Goal: Task Accomplishment & Management: Complete application form

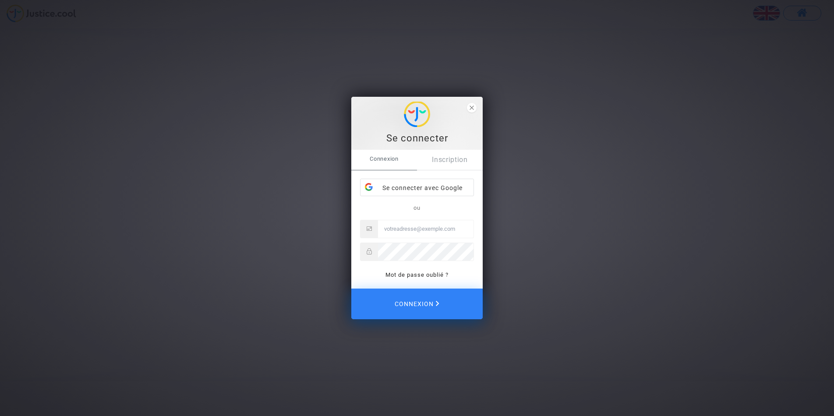
click at [456, 282] on div "Connexion Inscription Se connecter avec Google ou Mot de passe oublié ?" at bounding box center [416, 219] width 131 height 139
click at [445, 158] on link "Inscription" at bounding box center [450, 160] width 66 height 20
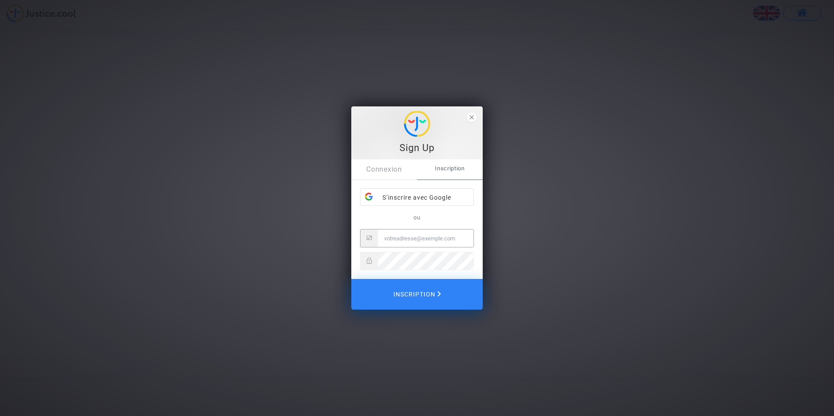
type input "[PERSON_NAME][EMAIL_ADDRESS][DOMAIN_NAME]"
click at [426, 295] on span "Inscription" at bounding box center [417, 294] width 50 height 19
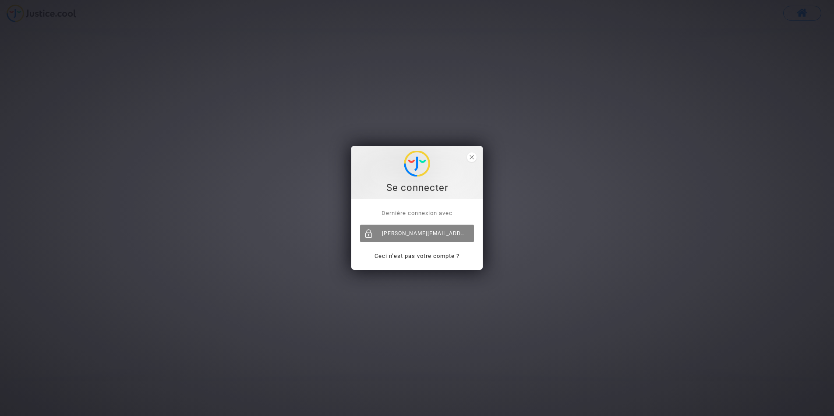
click at [442, 235] on div "[PERSON_NAME][EMAIL_ADDRESS][DOMAIN_NAME]" at bounding box center [417, 234] width 114 height 18
click at [474, 156] on span "close" at bounding box center [472, 157] width 10 height 10
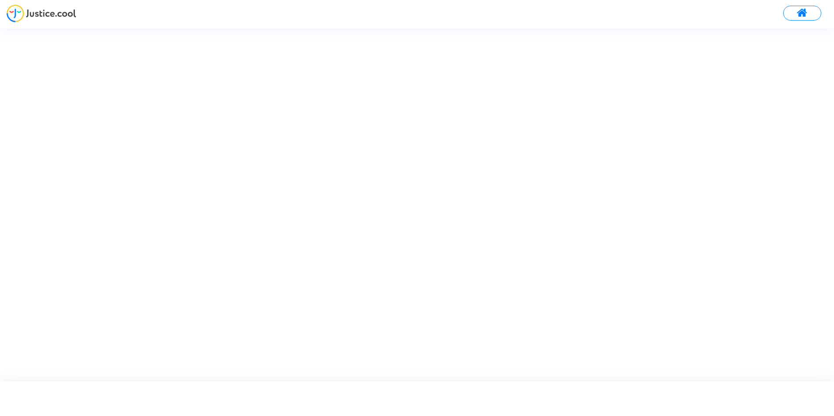
click at [68, 14] on img at bounding box center [42, 13] width 70 height 18
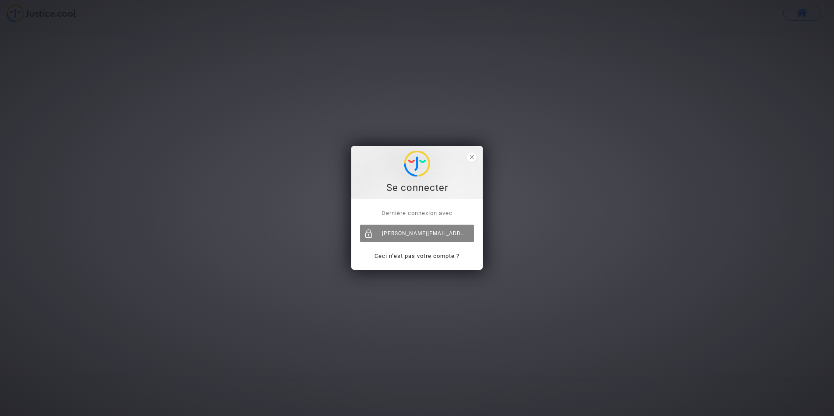
click at [371, 234] on div at bounding box center [369, 234] width 18 height 18
click at [422, 232] on div "[PERSON_NAME][EMAIL_ADDRESS][DOMAIN_NAME]" at bounding box center [417, 234] width 114 height 18
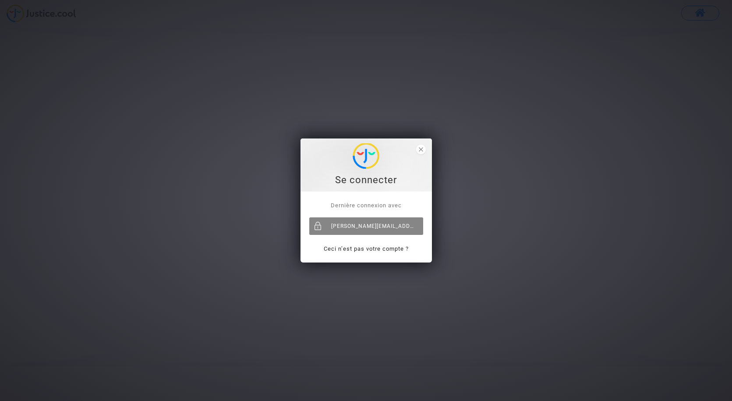
click at [367, 226] on div "[PERSON_NAME][EMAIL_ADDRESS][DOMAIN_NAME]" at bounding box center [366, 226] width 114 height 18
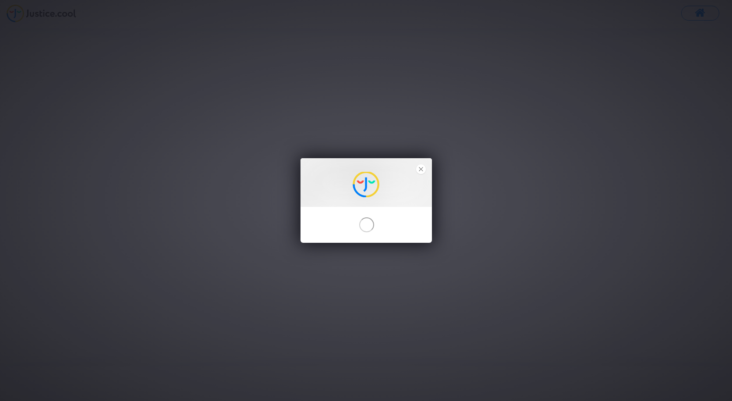
click at [131, 69] on div "Envoyer" at bounding box center [366, 200] width 732 height 401
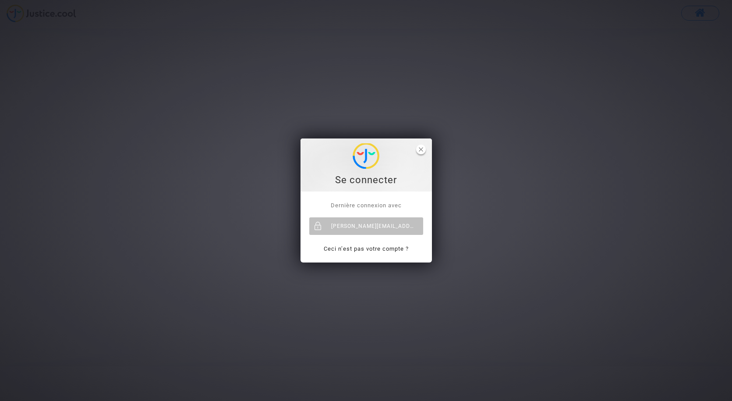
click at [421, 149] on icon "close" at bounding box center [421, 149] width 4 height 4
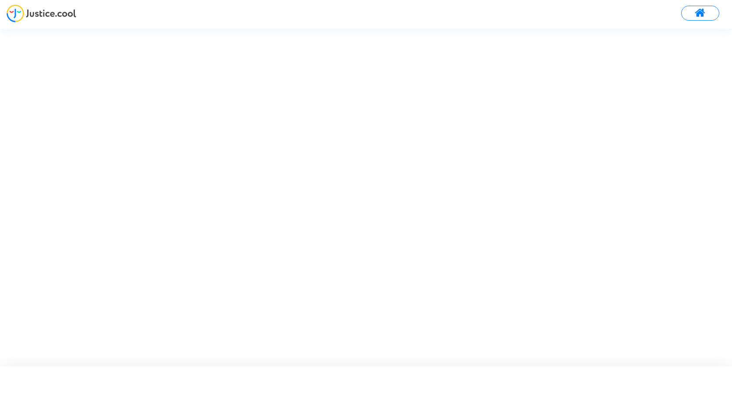
click at [696, 11] on span at bounding box center [700, 12] width 11 height 11
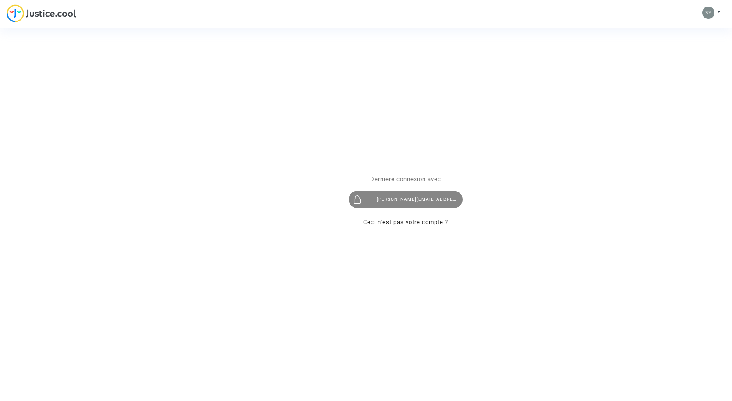
click at [414, 200] on div "[PERSON_NAME][EMAIL_ADDRESS][DOMAIN_NAME]" at bounding box center [406, 200] width 114 height 18
click at [146, 124] on div "Se connecter Dernière connexion avec sylvain_jamet@yahoo.fr Ceci n’est pas votr…" at bounding box center [366, 200] width 732 height 401
click at [53, 13] on div "Se connecter Dernière connexion avec sylvain_jamet@yahoo.fr Ceci n’est pas votr…" at bounding box center [366, 200] width 732 height 401
click at [21, 14] on div "Se connecter Dernière connexion avec [PERSON_NAME][EMAIL_ADDRESS][DOMAIN_NAME] …" at bounding box center [366, 200] width 732 height 401
click at [277, 129] on div "Se connecter Dernière connexion avec [PERSON_NAME][EMAIL_ADDRESS][DOMAIN_NAME] …" at bounding box center [366, 200] width 732 height 401
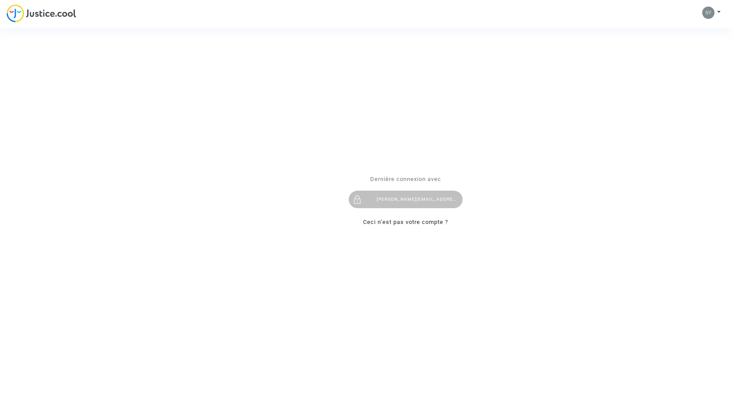
click at [64, 13] on div "Se connecter Dernière connexion avec [PERSON_NAME][EMAIL_ADDRESS][DOMAIN_NAME] …" at bounding box center [366, 200] width 732 height 401
click at [719, 11] on div "Se connecter Dernière connexion avec [PERSON_NAME][EMAIL_ADDRESS][DOMAIN_NAME] …" at bounding box center [366, 200] width 732 height 401
click at [709, 11] on div "Se connecter Dernière connexion avec [PERSON_NAME][EMAIL_ADDRESS][DOMAIN_NAME] …" at bounding box center [366, 200] width 732 height 401
click at [716, 12] on div "Se connecter Dernière connexion avec [PERSON_NAME][EMAIL_ADDRESS][DOMAIN_NAME] …" at bounding box center [366, 200] width 732 height 401
click at [416, 199] on div "[PERSON_NAME][EMAIL_ADDRESS][DOMAIN_NAME]" at bounding box center [406, 200] width 114 height 18
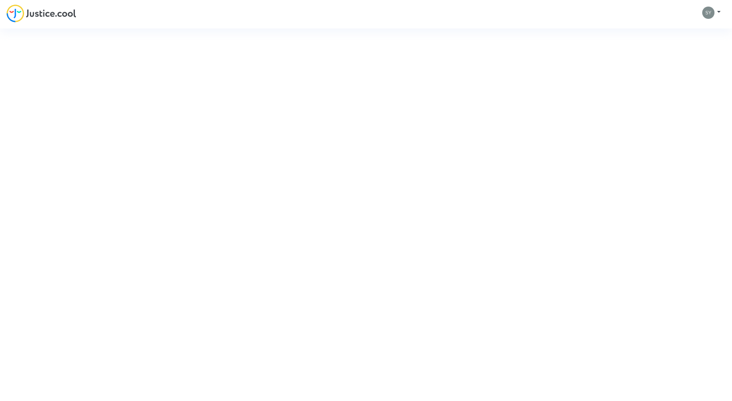
click at [717, 13] on div "Se connecter Dernière connexion avec [PERSON_NAME][EMAIL_ADDRESS][DOMAIN_NAME] …" at bounding box center [366, 200] width 732 height 401
click at [719, 12] on div "Se connecter Dernière connexion avec [PERSON_NAME][EMAIL_ADDRESS][DOMAIN_NAME] …" at bounding box center [366, 200] width 732 height 401
click at [718, 11] on div "Se connecter Dernière connexion avec [PERSON_NAME][EMAIL_ADDRESS][DOMAIN_NAME] …" at bounding box center [366, 200] width 732 height 401
click at [712, 11] on div "Se connecter Dernière connexion avec [PERSON_NAME][EMAIL_ADDRESS][DOMAIN_NAME] …" at bounding box center [366, 200] width 732 height 401
click at [710, 12] on div "Se connecter Dernière connexion avec [PERSON_NAME][EMAIL_ADDRESS][DOMAIN_NAME] …" at bounding box center [366, 200] width 732 height 401
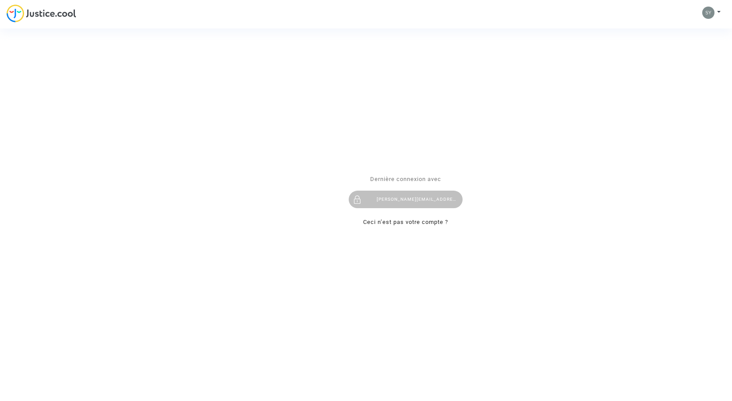
click at [719, 13] on div "Se connecter Dernière connexion avec [PERSON_NAME][EMAIL_ADDRESS][DOMAIN_NAME] …" at bounding box center [366, 200] width 732 height 401
click at [718, 12] on div "Se connecter Dernière connexion avec [PERSON_NAME][EMAIL_ADDRESS][DOMAIN_NAME] …" at bounding box center [366, 200] width 732 height 401
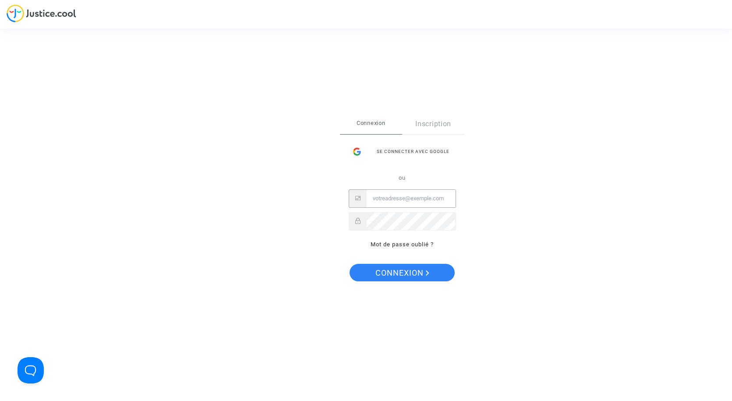
type input "[PERSON_NAME][EMAIL_ADDRESS][DOMAIN_NAME]"
click at [412, 273] on span "Connexion" at bounding box center [402, 273] width 54 height 18
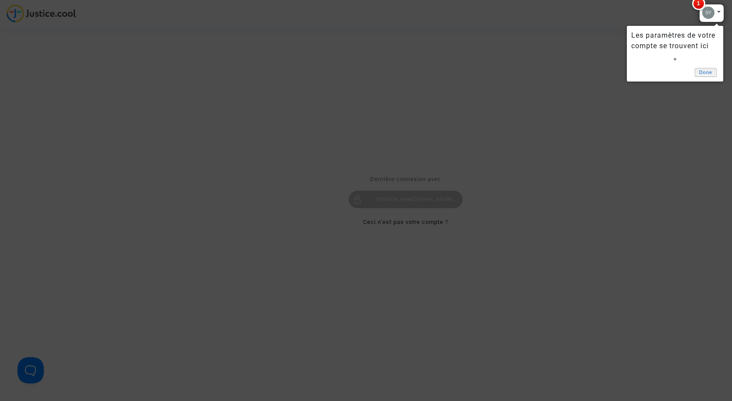
click at [708, 71] on link "Done" at bounding box center [706, 72] width 22 height 9
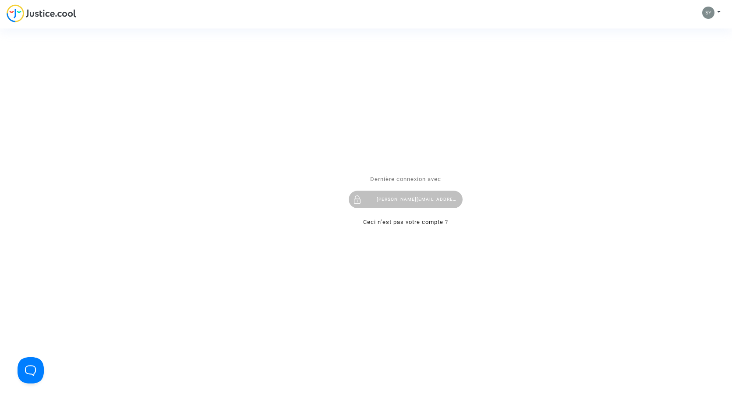
click at [721, 11] on div "Se connecter Dernière connexion avec [PERSON_NAME][EMAIL_ADDRESS][DOMAIN_NAME] …" at bounding box center [366, 200] width 732 height 401
click at [715, 12] on div "Se connecter Dernière connexion avec [PERSON_NAME][EMAIL_ADDRESS][DOMAIN_NAME] …" at bounding box center [366, 200] width 732 height 401
click at [710, 13] on div "Se connecter Dernière connexion avec [PERSON_NAME][EMAIL_ADDRESS][DOMAIN_NAME] …" at bounding box center [366, 200] width 732 height 401
click at [31, 362] on button "Open Beacon popover" at bounding box center [29, 368] width 26 height 26
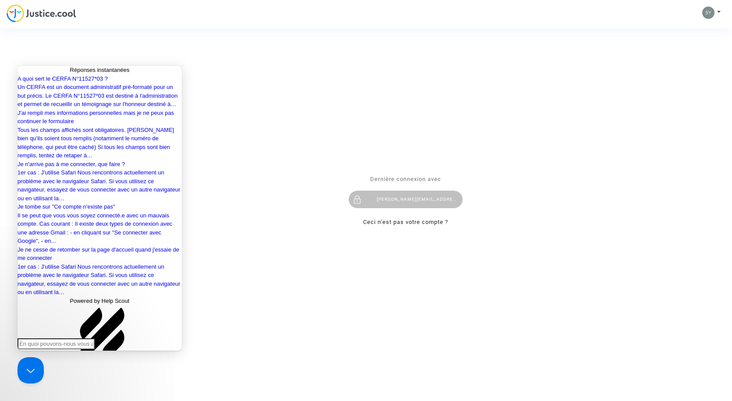
click at [232, 258] on div "Se connecter Dernière connexion avec [PERSON_NAME][EMAIL_ADDRESS][DOMAIN_NAME] …" at bounding box center [366, 200] width 732 height 401
